Goal: Information Seeking & Learning: Learn about a topic

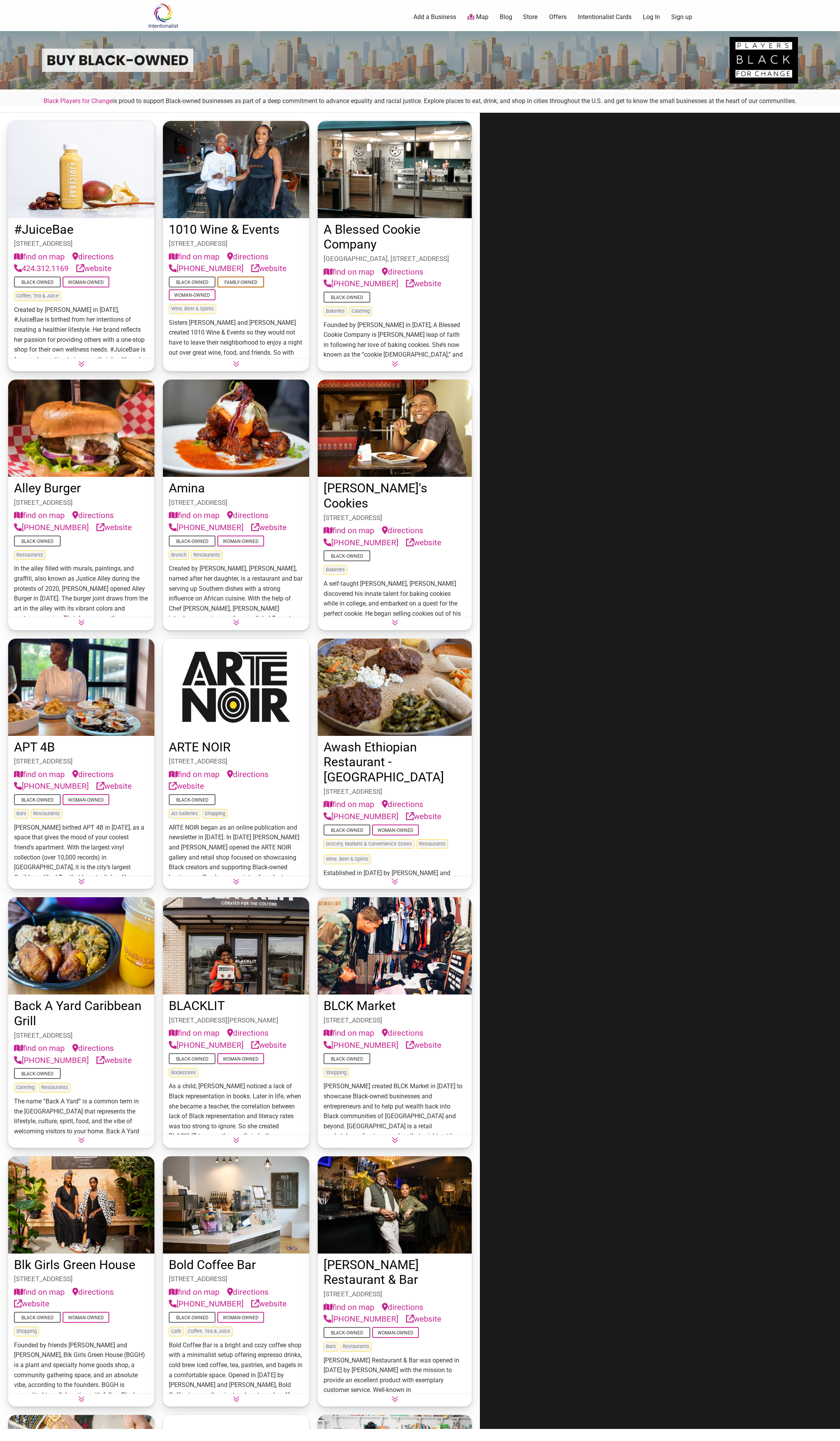
click at [417, 828] on div at bounding box center [659, 771] width 360 height 1316
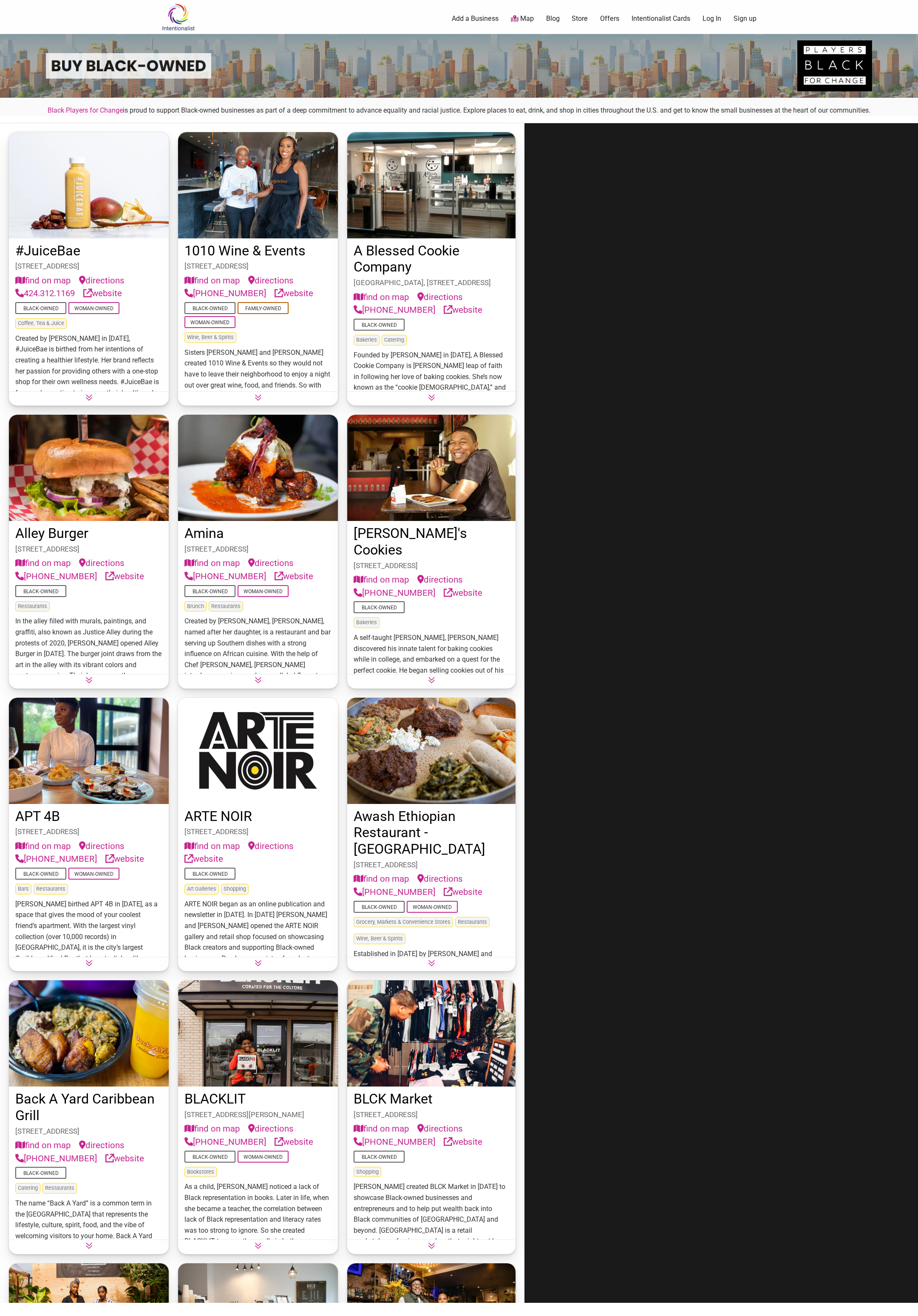
click at [456, 905] on div at bounding box center [721, 713] width 393 height 1180
